Goal: Book appointment/travel/reservation

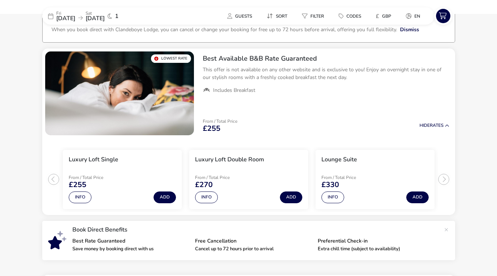
scroll to position [52, 0]
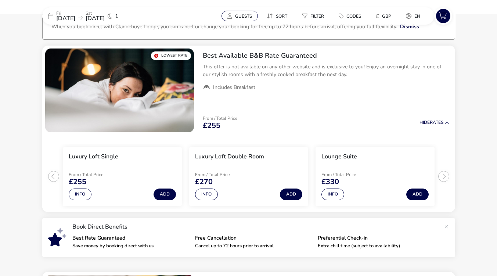
drag, startPoint x: 233, startPoint y: 19, endPoint x: 232, endPoint y: 14, distance: 6.1
click at [232, 14] on button "Guests" at bounding box center [240, 16] width 36 height 11
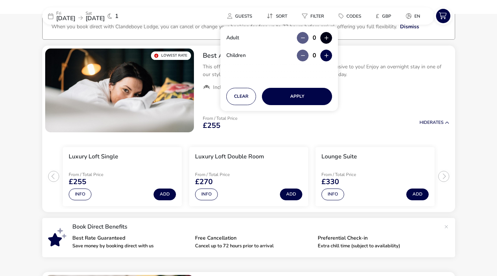
click at [328, 39] on button "button" at bounding box center [326, 38] width 12 height 12
click at [328, 40] on span "button" at bounding box center [328, 40] width 0 height 0
type input "2"
click at [328, 39] on button "button" at bounding box center [326, 38] width 12 height 12
click at [328, 39] on icon "button" at bounding box center [326, 38] width 4 height 5
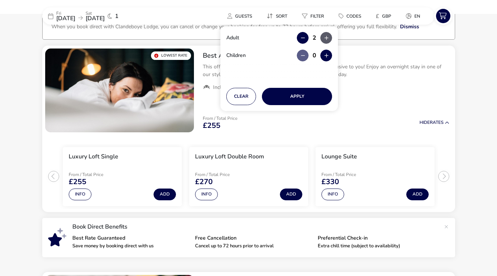
click at [328, 39] on icon "button" at bounding box center [326, 38] width 4 height 5
click at [328, 37] on button "button" at bounding box center [326, 38] width 12 height 12
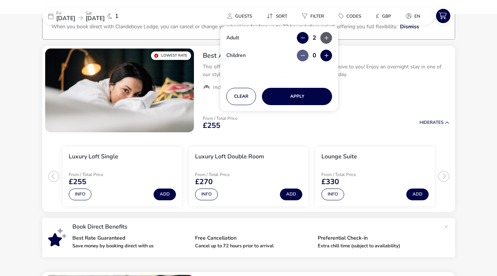
click at [328, 37] on button "button" at bounding box center [326, 38] width 12 height 12
